Goal: Transaction & Acquisition: Purchase product/service

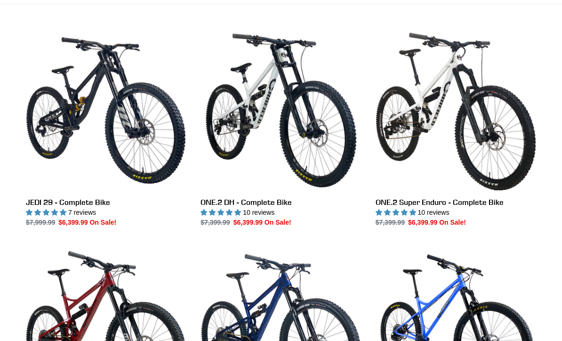
scroll to position [248, 0]
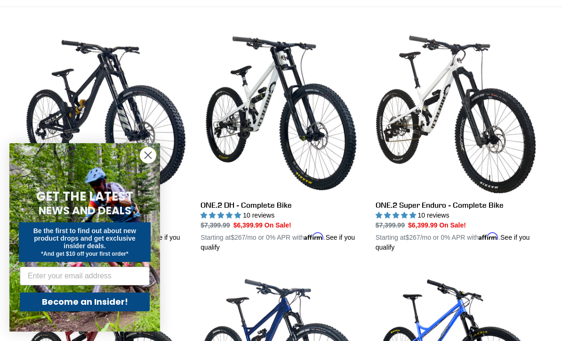
click at [148, 159] on icon "Close dialog" at bounding box center [148, 155] width 7 height 7
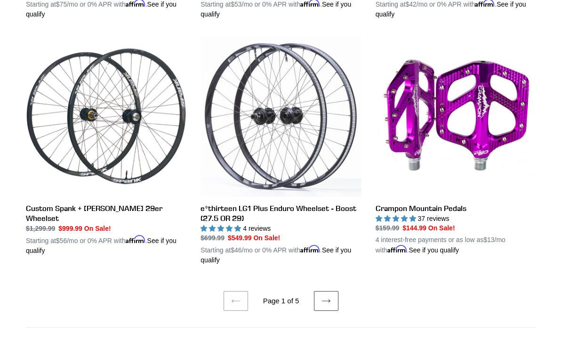
scroll to position [1895, 0]
click at [330, 299] on icon at bounding box center [326, 300] width 8 height 3
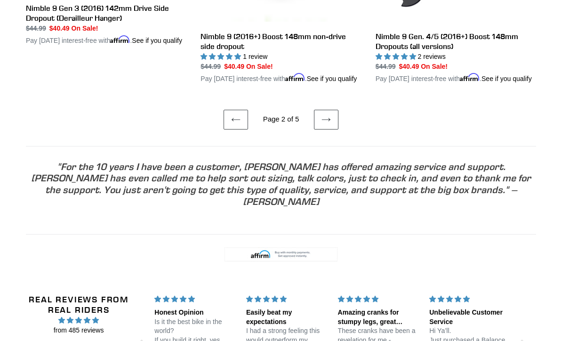
scroll to position [2108, 0]
click at [328, 122] on icon at bounding box center [326, 120] width 8 height 3
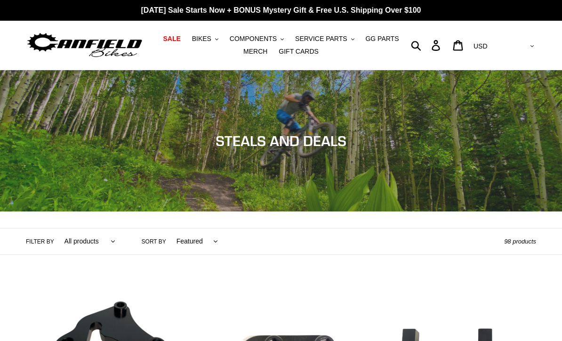
click at [204, 40] on span "BIKES" at bounding box center [201, 39] width 19 height 8
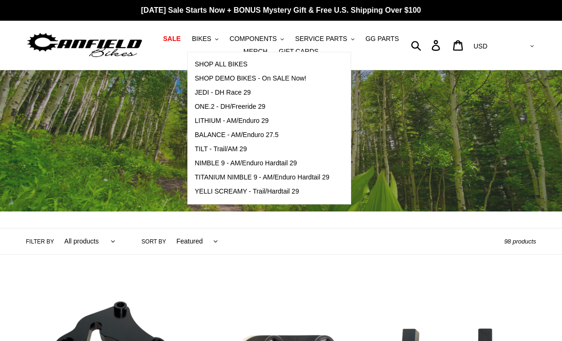
click at [214, 116] on link "LITHIUM - AM/Enduro 29" at bounding box center [262, 121] width 149 height 14
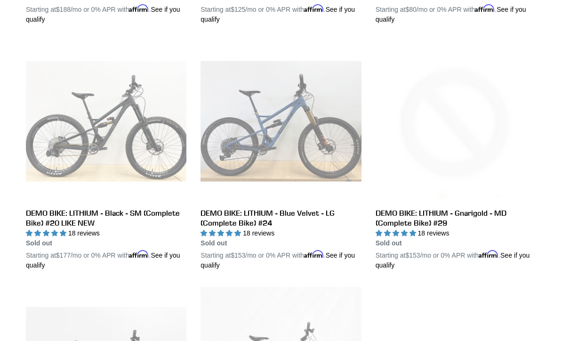
scroll to position [466, 0]
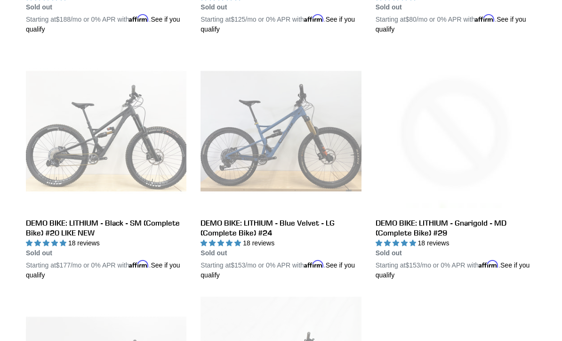
click at [217, 228] on link "DEMO BIKE: LITHIUM - Blue Velvet - LG (Complete Bike) #24" at bounding box center [281, 165] width 161 height 229
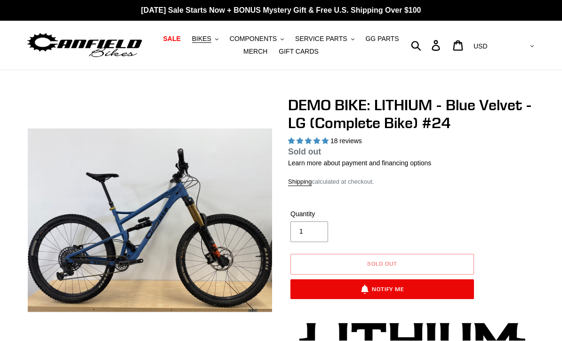
select select "highest-rating"
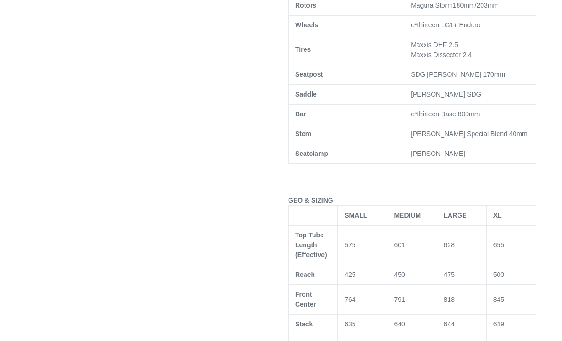
scroll to position [669, 0]
